Goal: Check status: Check status

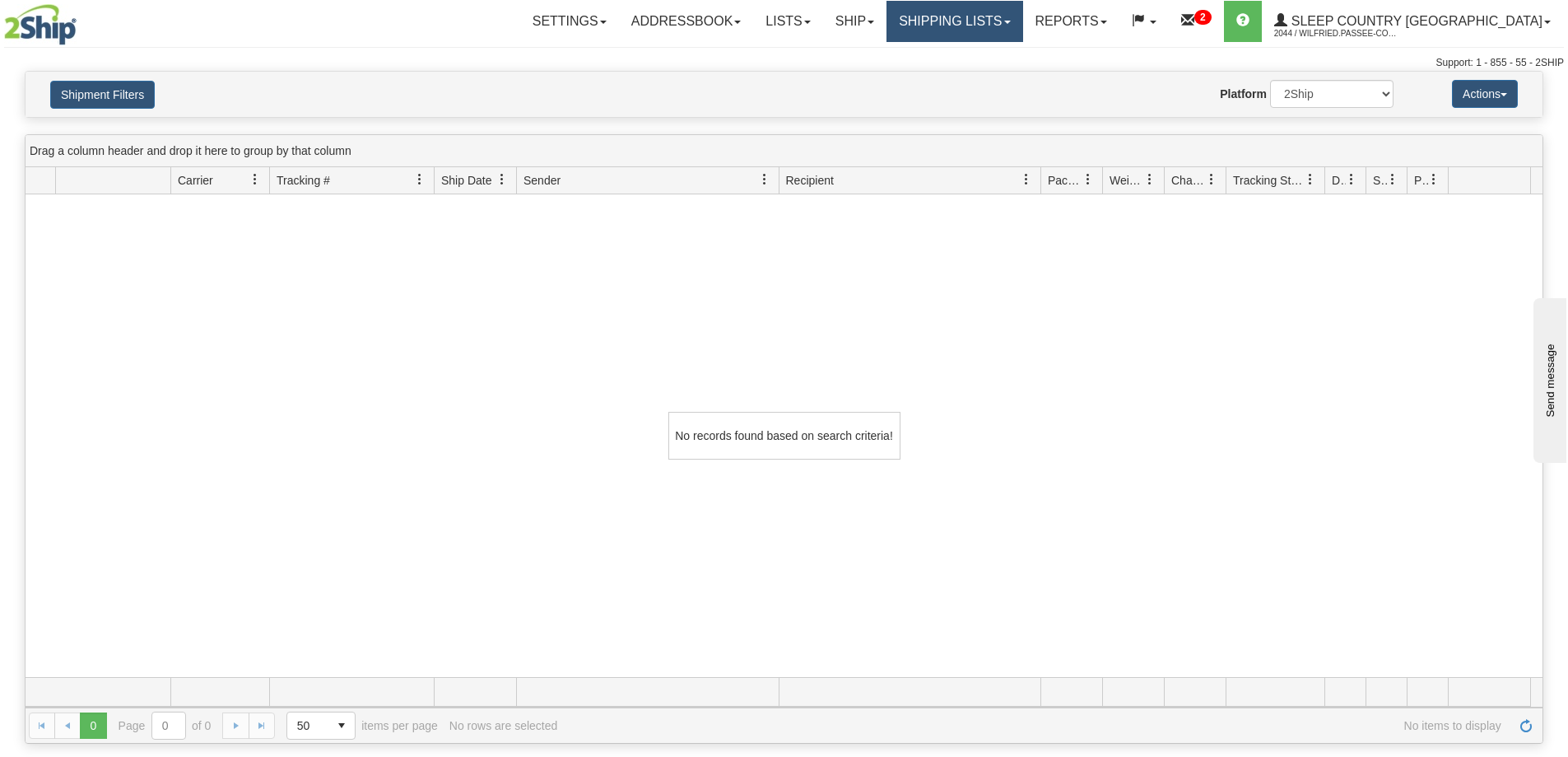
click at [1020, 29] on link "Shipping lists" at bounding box center [955, 22] width 136 height 41
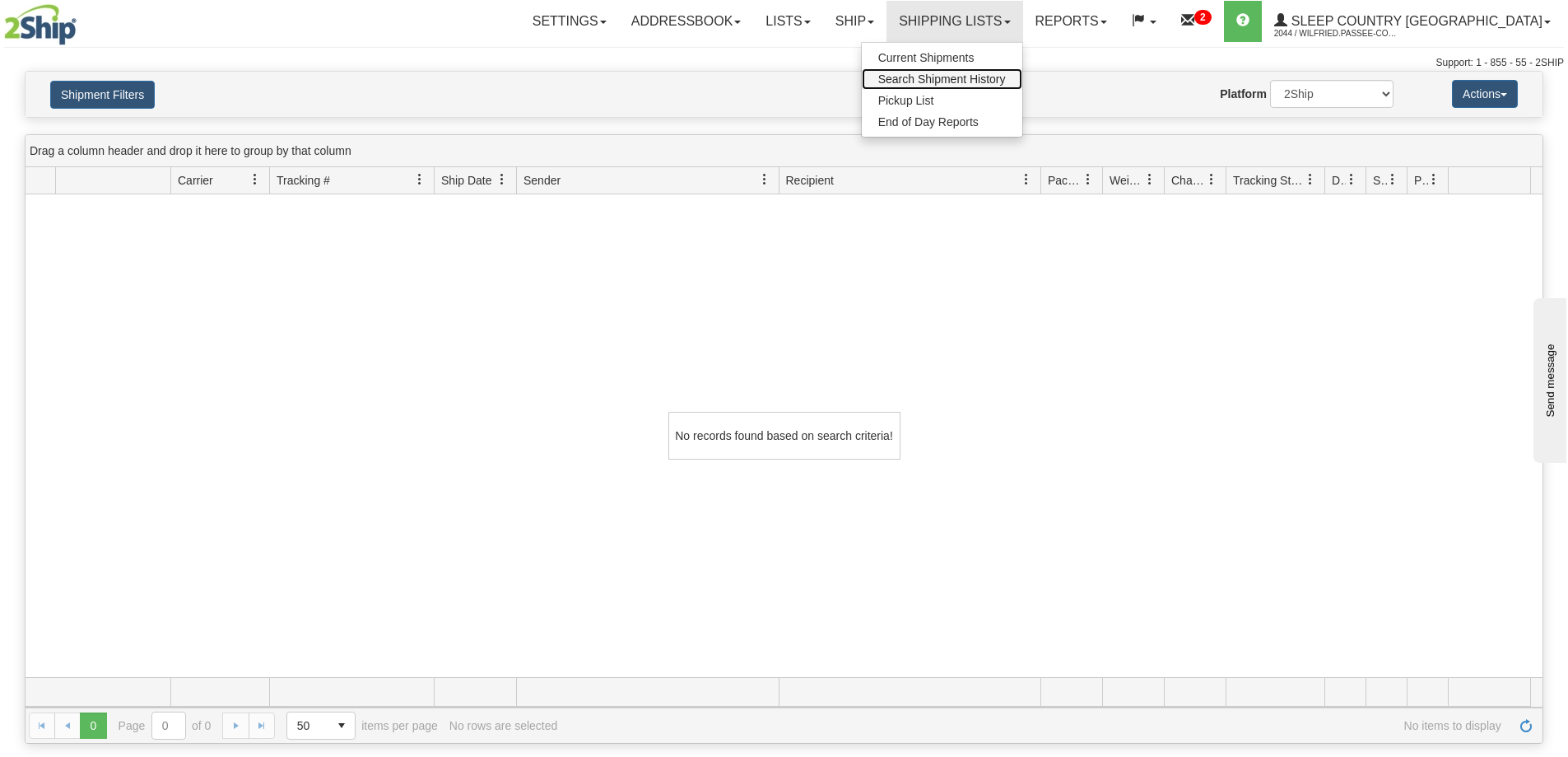
click at [1004, 76] on span "Search Shipment History" at bounding box center [941, 79] width 127 height 13
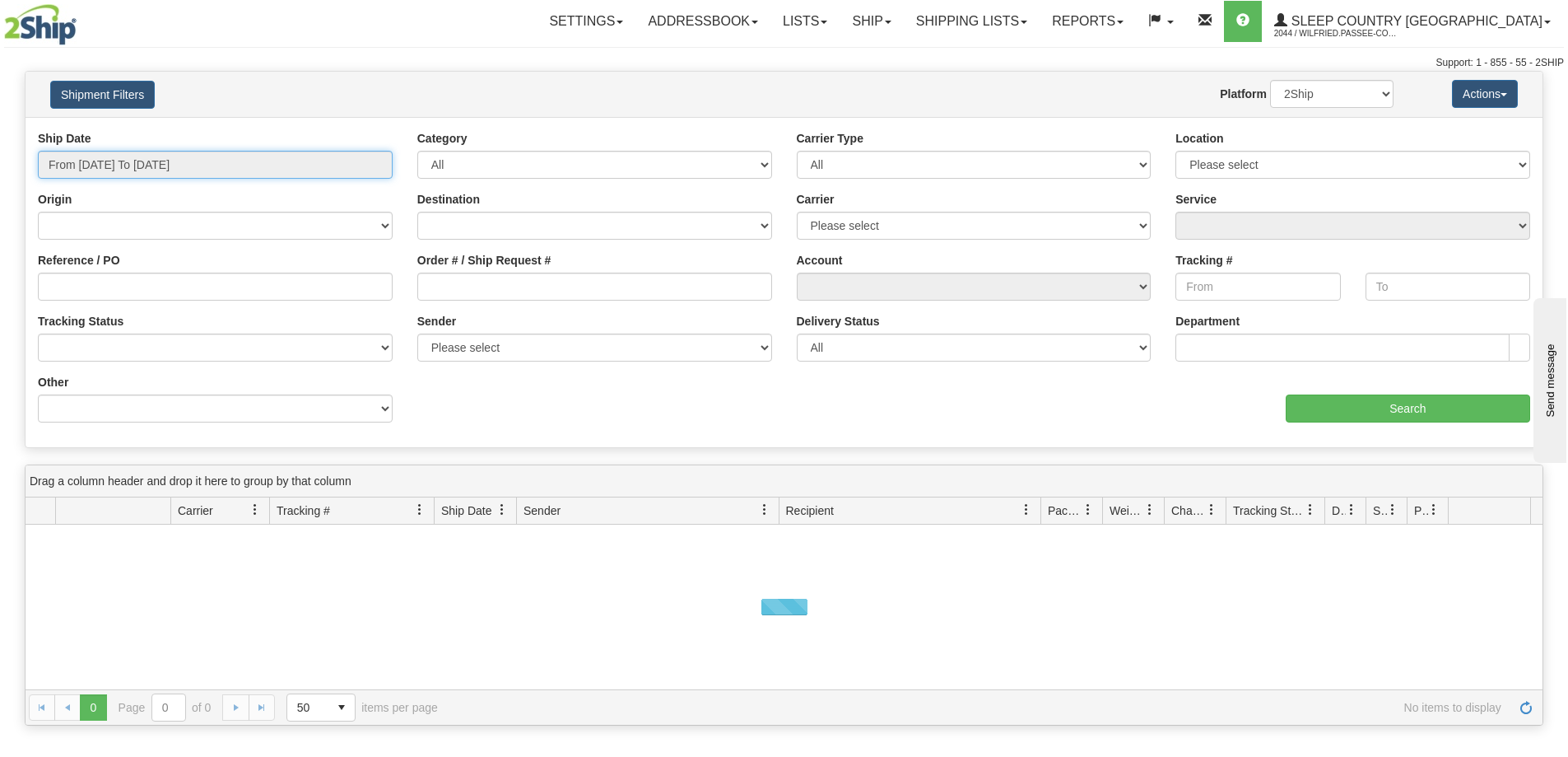
click at [179, 159] on input "From [DATE] To [DATE]" at bounding box center [215, 165] width 354 height 28
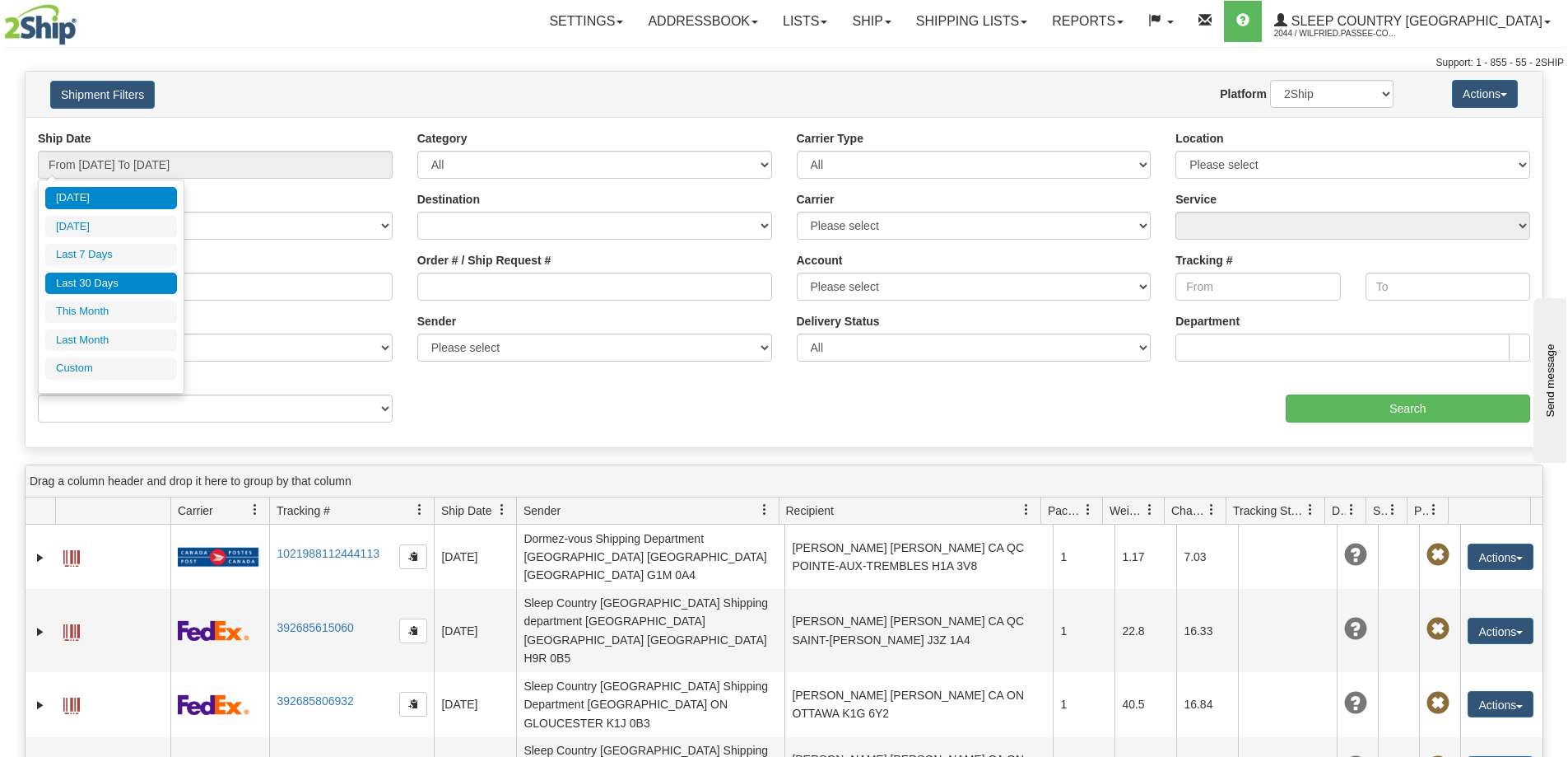
click at [109, 285] on li "Last 30 Days" at bounding box center [111, 284] width 132 height 23
type input "From [DATE] To [DATE]"
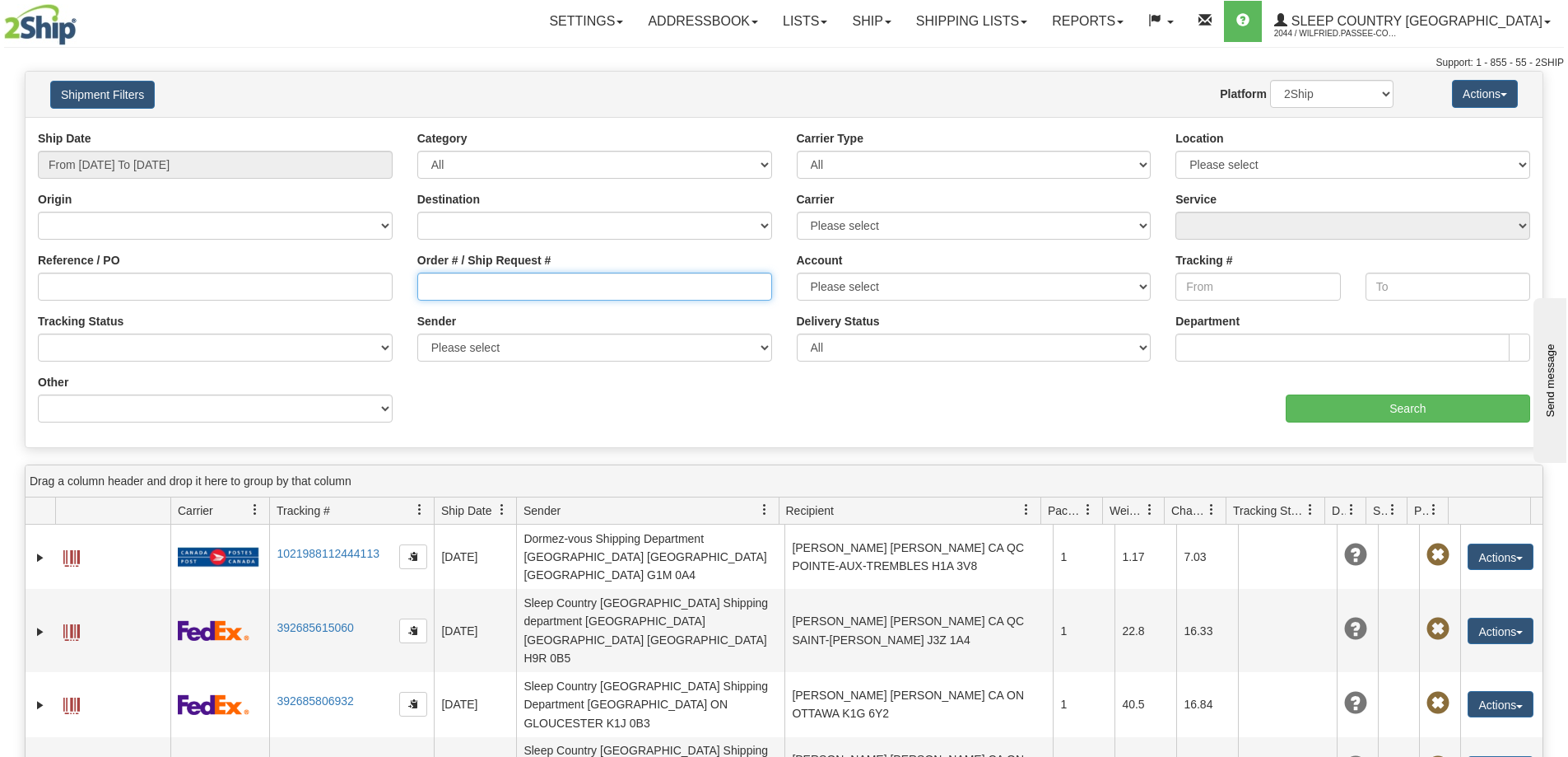
click at [484, 290] on input "Order # / Ship Request #" at bounding box center [595, 287] width 354 height 28
paste input "9002I034776"
type input "9002I034776"
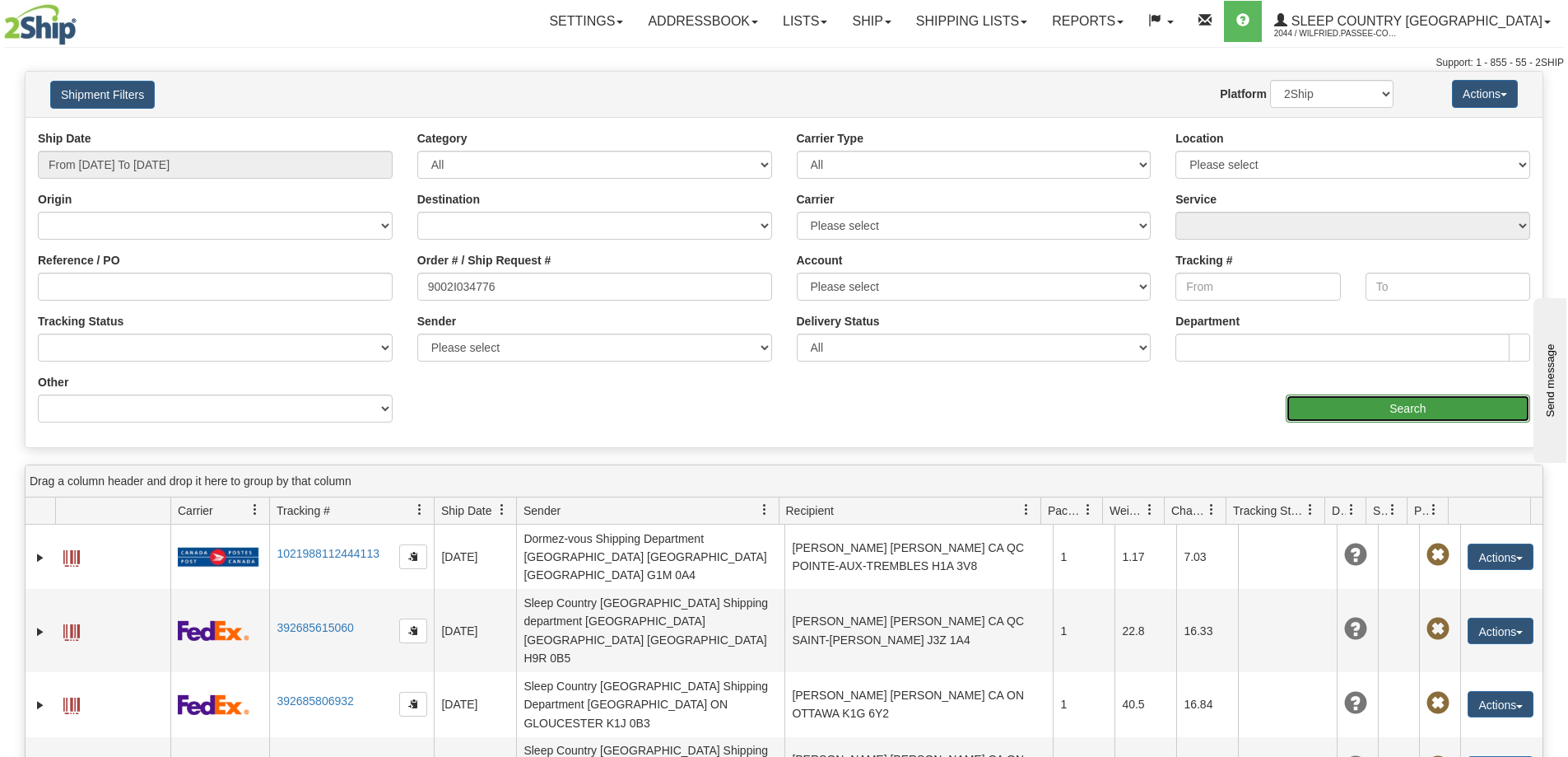
drag, startPoint x: 1318, startPoint y: 400, endPoint x: 1306, endPoint y: 398, distance: 12.2
click at [1306, 398] on input "Search" at bounding box center [1407, 408] width 244 height 28
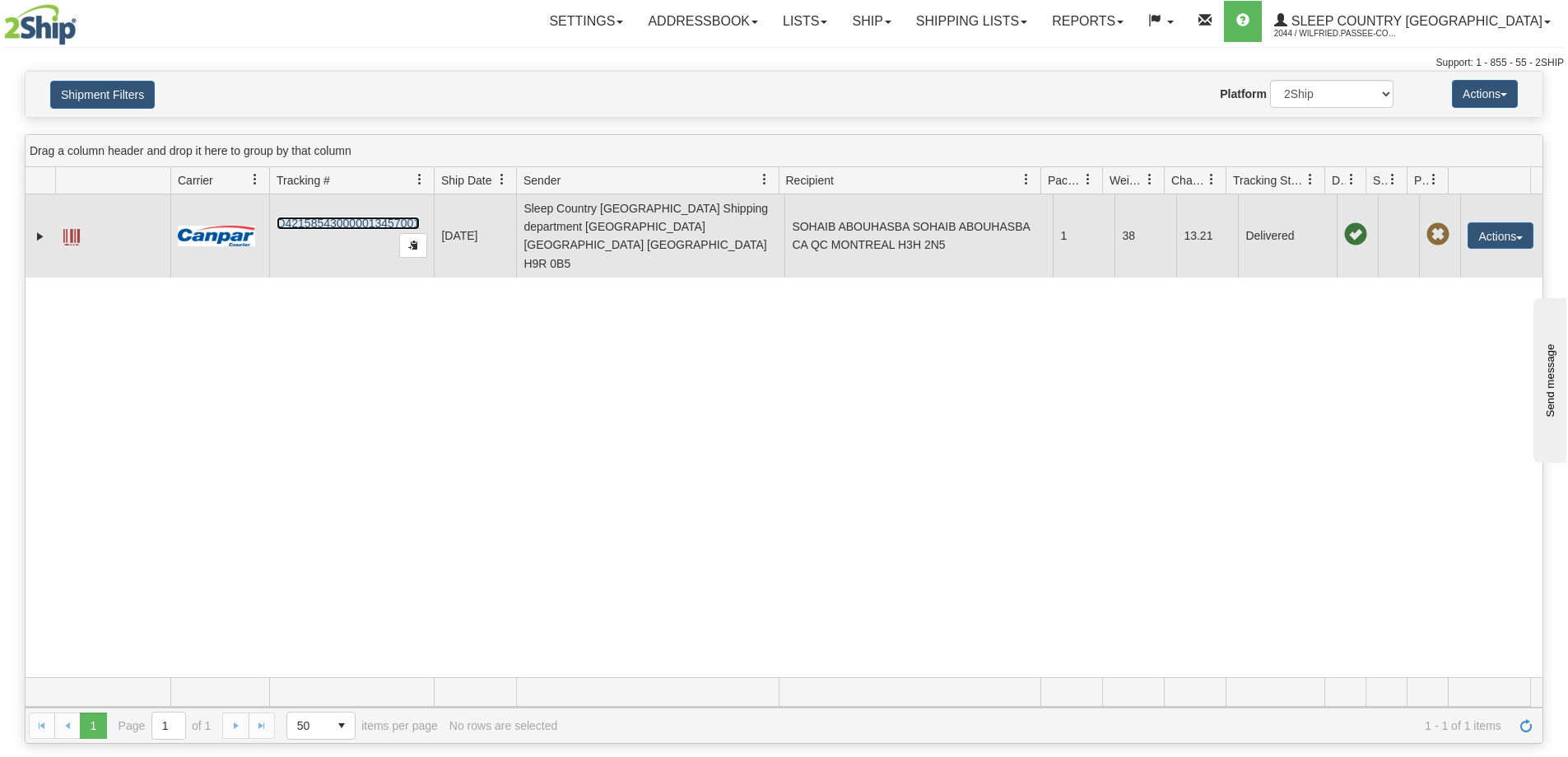
click at [351, 217] on link "D421585430000013457001" at bounding box center [348, 223] width 143 height 13
